Goal: Transaction & Acquisition: Purchase product/service

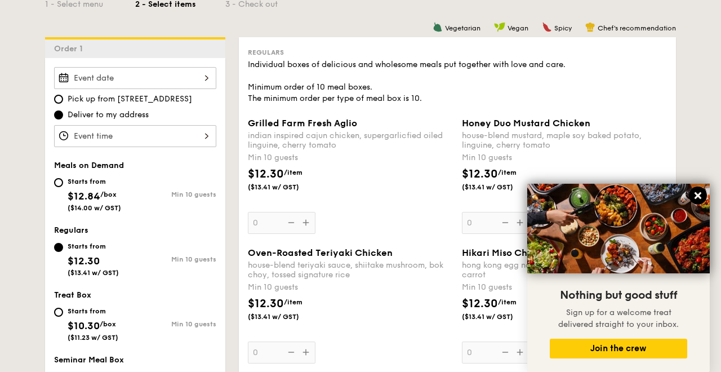
click at [702, 195] on icon at bounding box center [698, 195] width 10 height 10
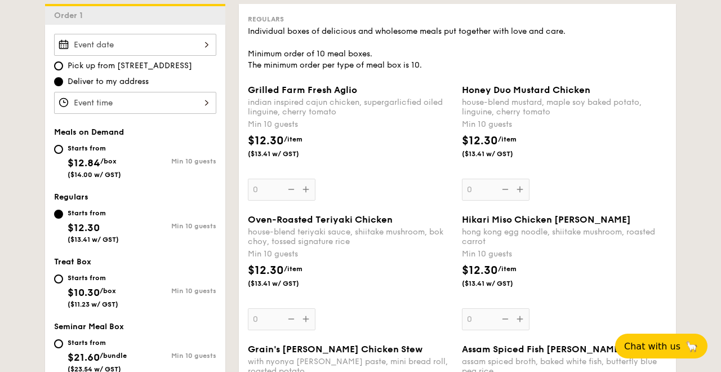
scroll to position [328, 0]
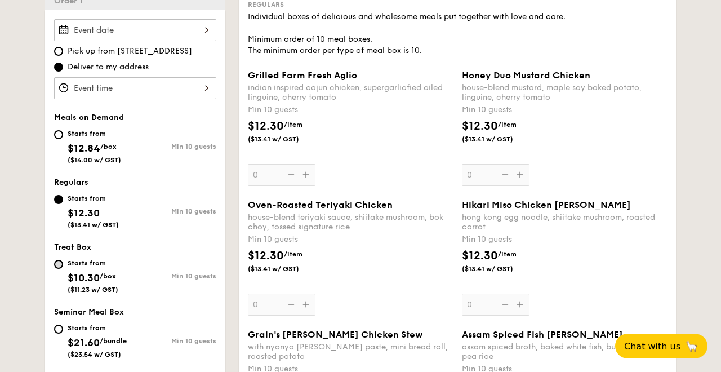
click at [61, 267] on input "Starts from $10.30 /box ($11.23 w/ GST) Min 10 guests" at bounding box center [58, 264] width 9 height 9
radio input "true"
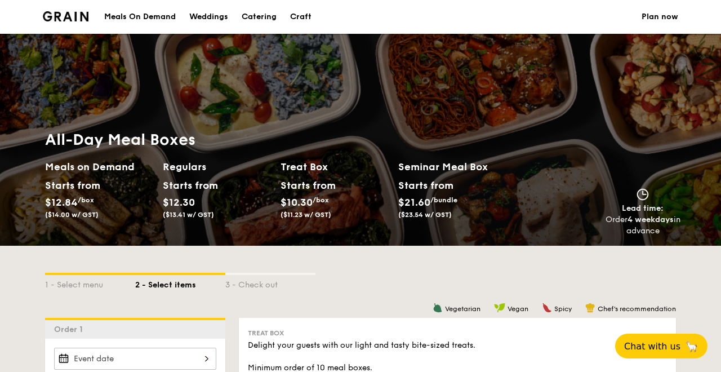
scroll to position [0, 0]
click at [155, 13] on div "Meals On Demand" at bounding box center [140, 17] width 72 height 34
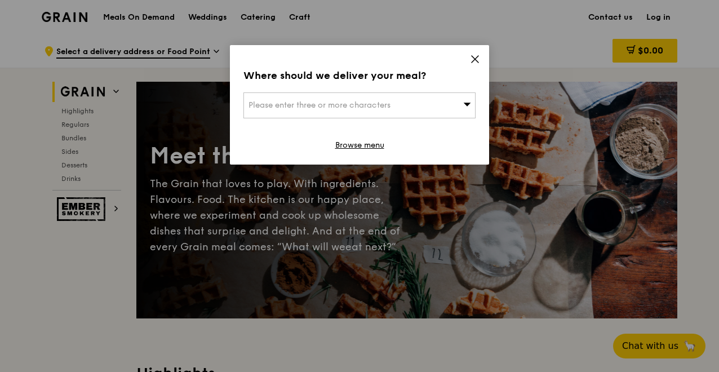
click at [450, 102] on div "Please enter three or more characters" at bounding box center [359, 105] width 232 height 26
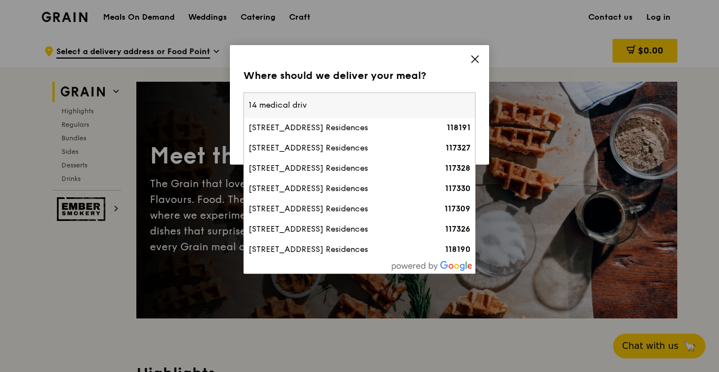
type input "14 medical drive"
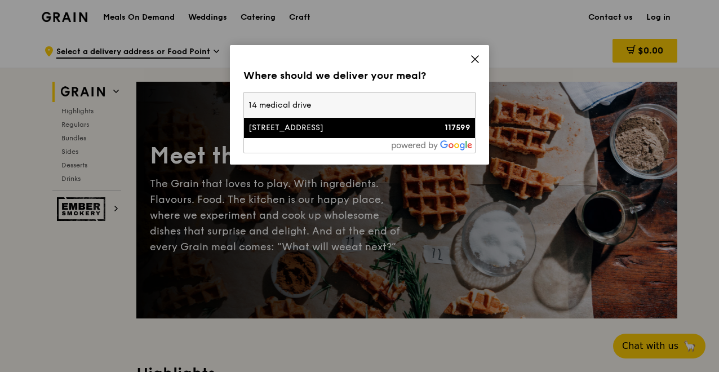
click at [402, 130] on div "14 Medical Drive" at bounding box center [331, 127] width 167 height 11
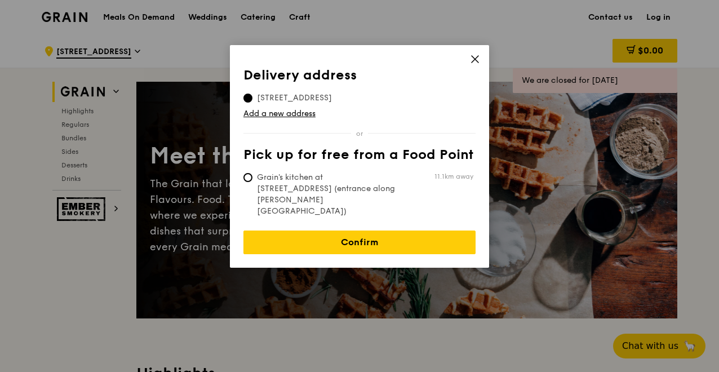
click at [350, 181] on span "Grain's kitchen at 5 Burn Road #05-01 (entrance along Harrison Road)" at bounding box center [327, 194] width 168 height 45
click at [252, 181] on input "Grain's kitchen at 5 Burn Road #05-01 (entrance along Harrison Road) 11.1km away" at bounding box center [247, 177] width 9 height 9
radio input "true"
click at [476, 57] on icon at bounding box center [475, 59] width 10 height 10
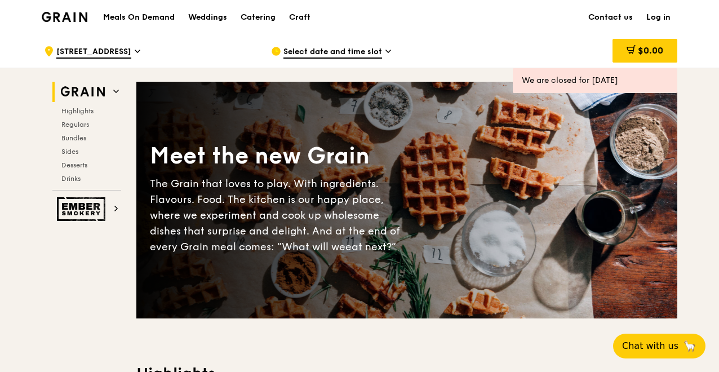
click at [341, 46] on span "Select date and time slot" at bounding box center [332, 52] width 99 height 12
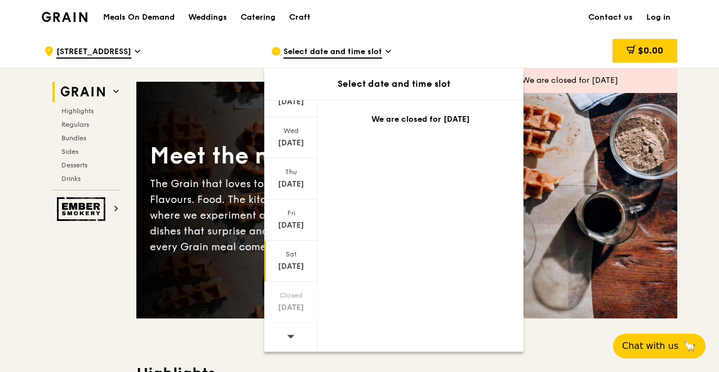
scroll to position [95, 0]
click at [295, 257] on div "Sat" at bounding box center [291, 253] width 50 height 9
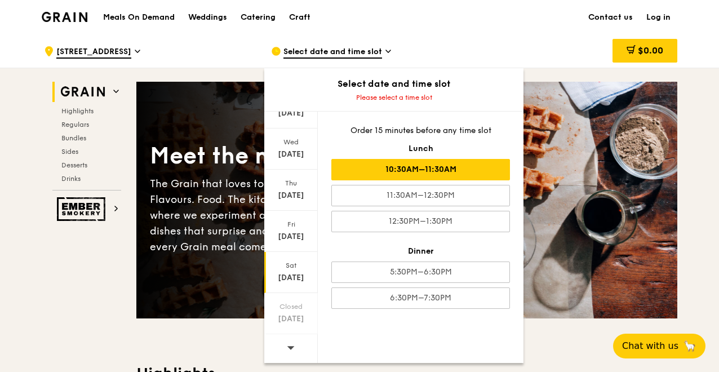
click at [391, 179] on div "10:30AM–11:30AM" at bounding box center [420, 169] width 179 height 21
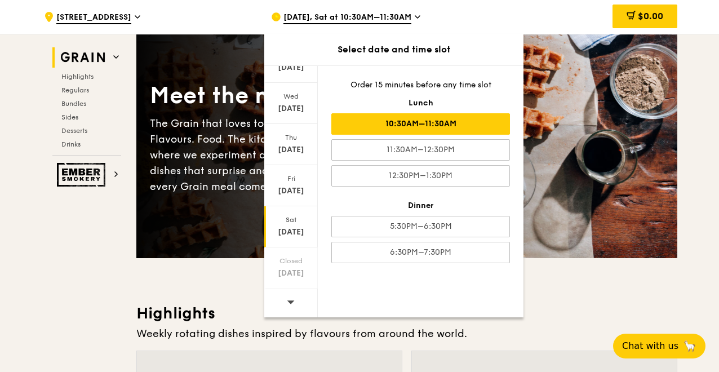
scroll to position [77, 0]
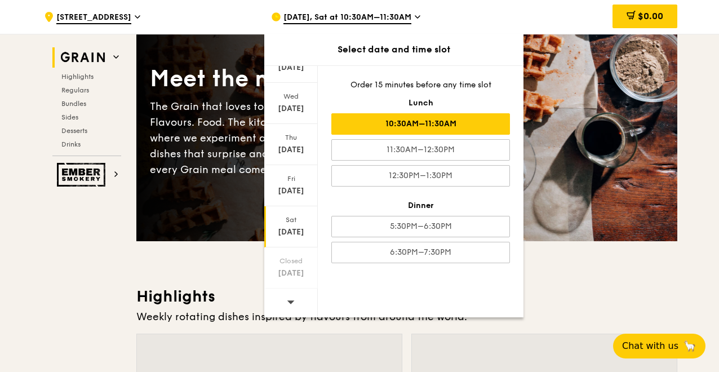
click at [454, 127] on div "10:30AM–11:30AM" at bounding box center [420, 123] width 179 height 21
click at [465, 118] on div "10:30AM–11:30AM" at bounding box center [420, 123] width 179 height 21
click at [296, 228] on div "Sep 13" at bounding box center [291, 231] width 50 height 11
click at [411, 127] on div "10:30AM–11:30AM" at bounding box center [420, 123] width 179 height 21
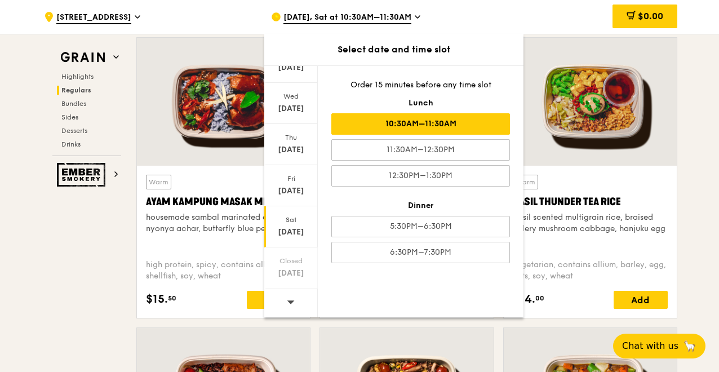
scroll to position [1068, 0]
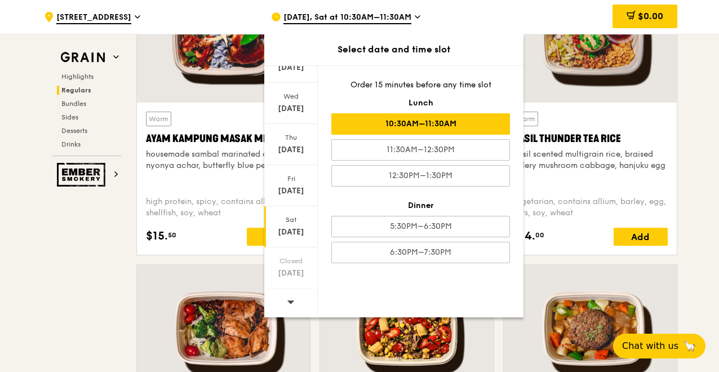
click at [485, 132] on div "10:30AM–11:30AM" at bounding box center [420, 123] width 179 height 21
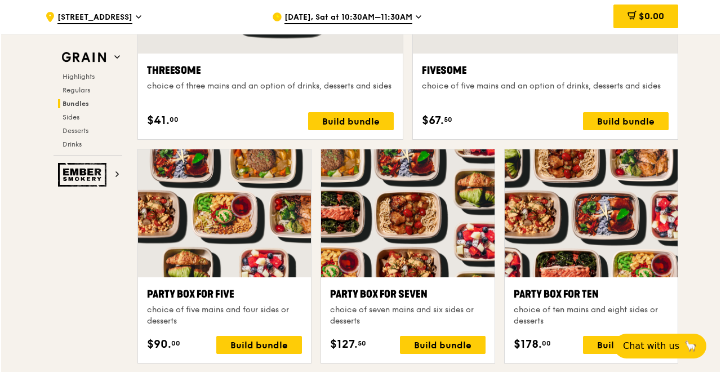
scroll to position [2143, 0]
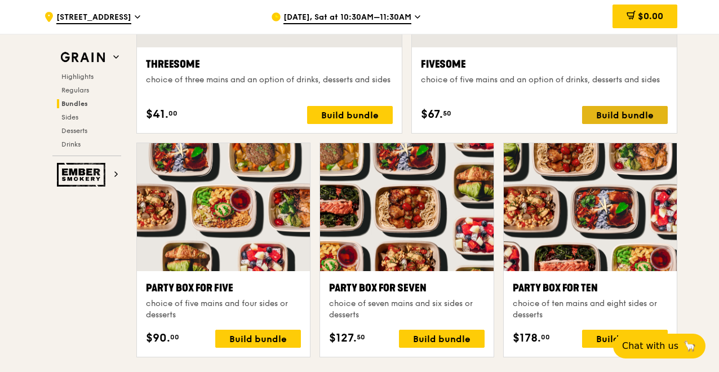
click at [630, 115] on div "Build bundle" at bounding box center [625, 115] width 86 height 18
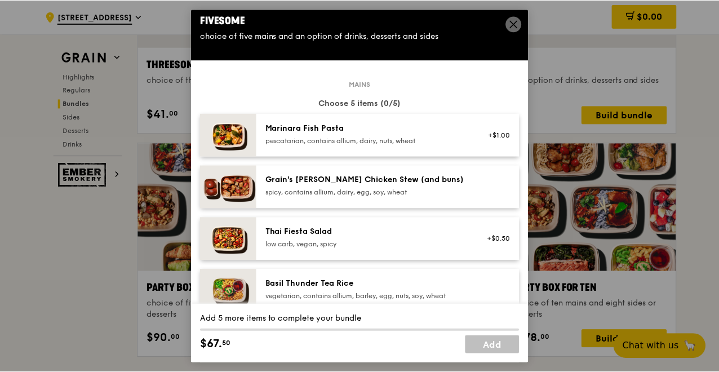
scroll to position [0, 0]
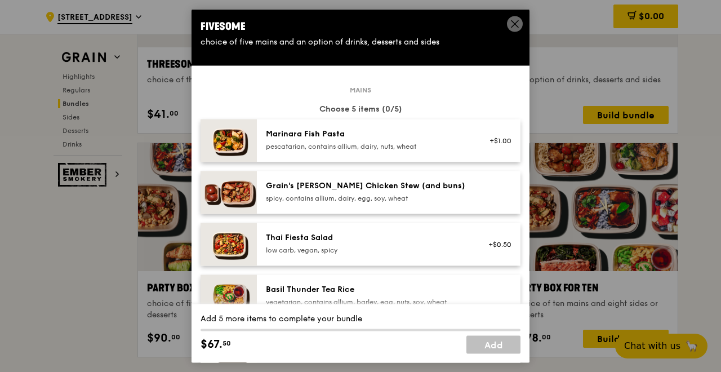
click at [515, 26] on icon at bounding box center [515, 24] width 10 height 10
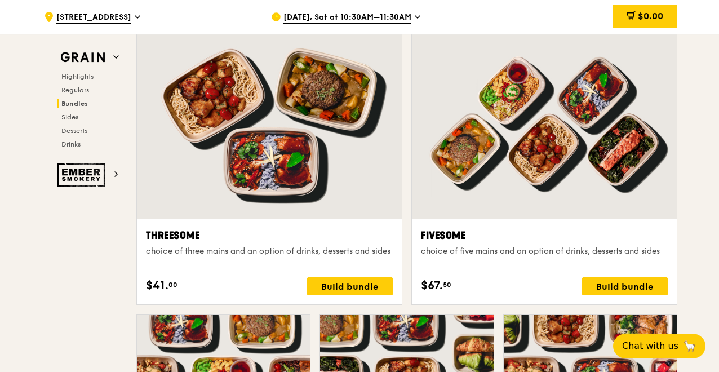
scroll to position [1524, 0]
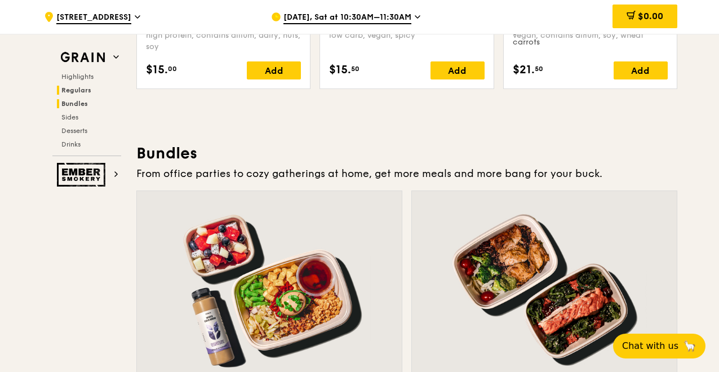
click at [81, 102] on span "Bundles" at bounding box center [74, 104] width 26 height 8
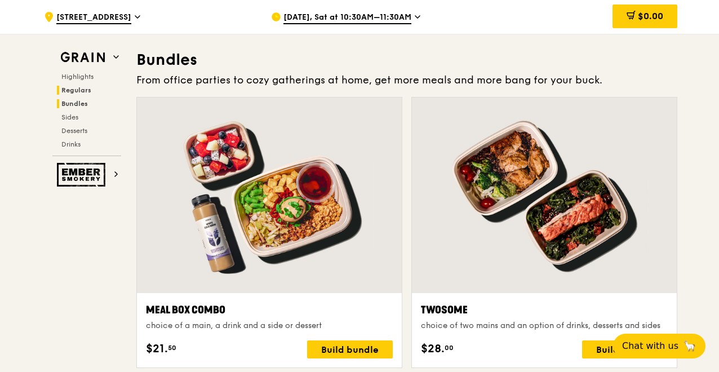
scroll to position [1622, 0]
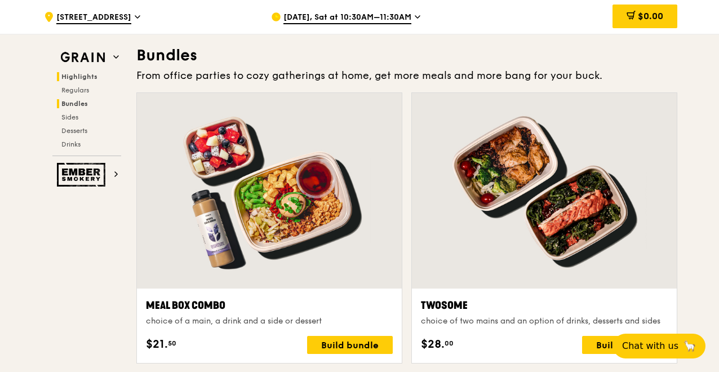
click at [82, 78] on span "Highlights" at bounding box center [79, 77] width 36 height 8
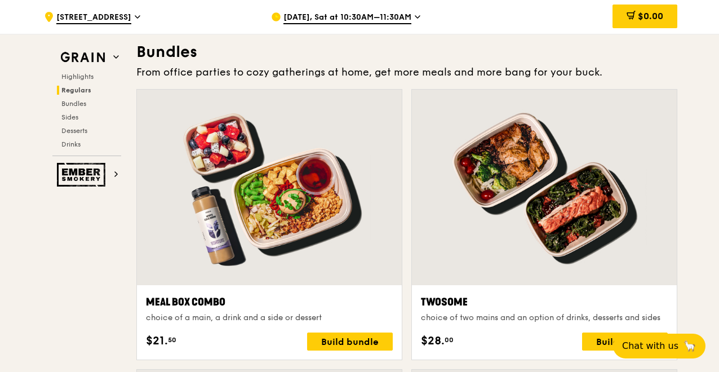
scroll to position [1406, 0]
